Goal: Task Accomplishment & Management: Use online tool/utility

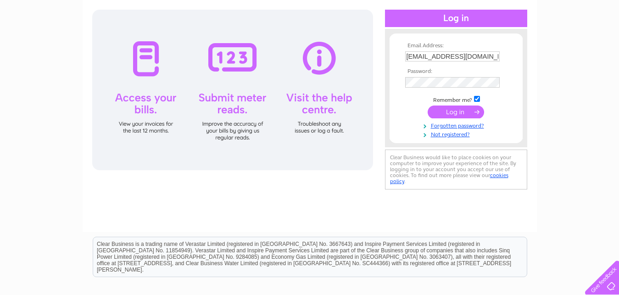
click at [478, 111] on input "submit" at bounding box center [455, 111] width 56 height 13
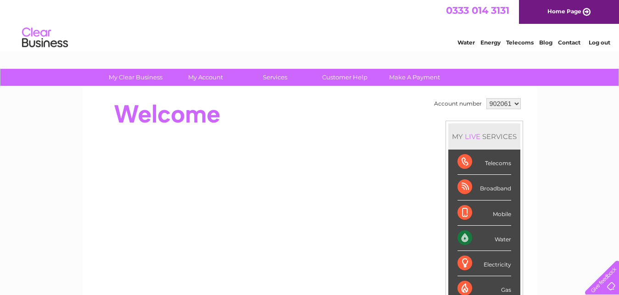
click at [501, 239] on div "Water" at bounding box center [484, 238] width 54 height 25
click at [497, 241] on div "Water" at bounding box center [484, 238] width 54 height 25
click at [497, 240] on div "Water" at bounding box center [484, 238] width 54 height 25
click at [464, 239] on div "Water" at bounding box center [484, 238] width 54 height 25
click at [465, 239] on div "Water" at bounding box center [484, 238] width 54 height 25
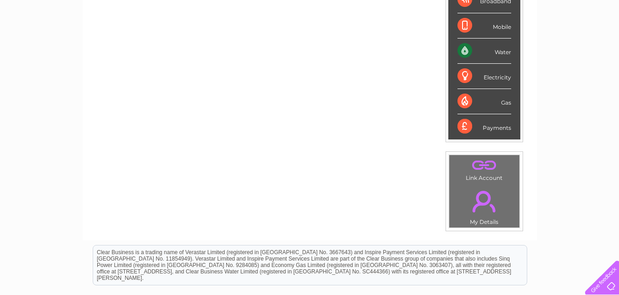
scroll to position [47, 0]
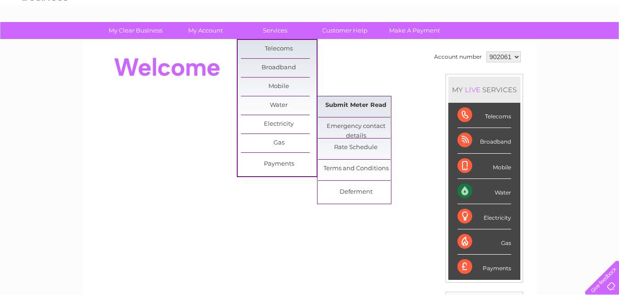
click at [348, 105] on link "Submit Meter Read" at bounding box center [356, 105] width 76 height 18
